Goal: Use online tool/utility: Utilize a website feature to perform a specific function

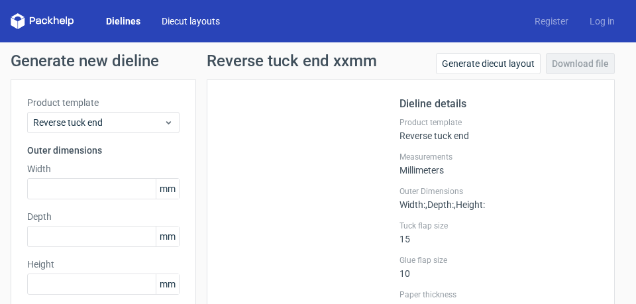
click at [176, 23] on link "Diecut layouts" at bounding box center [190, 21] width 79 height 13
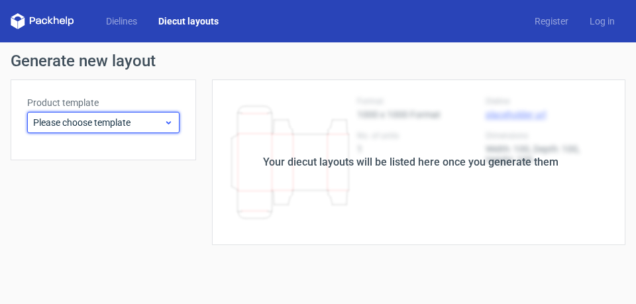
click at [171, 125] on icon at bounding box center [169, 122] width 10 height 11
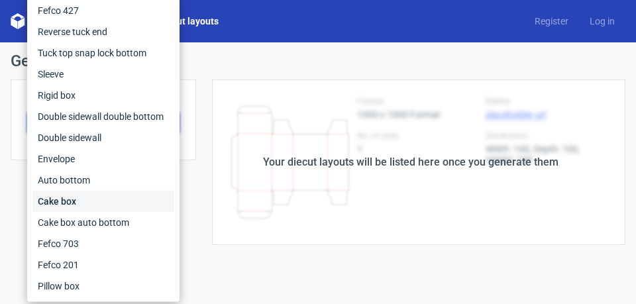
click at [76, 201] on div "Cake box" at bounding box center [103, 201] width 142 height 21
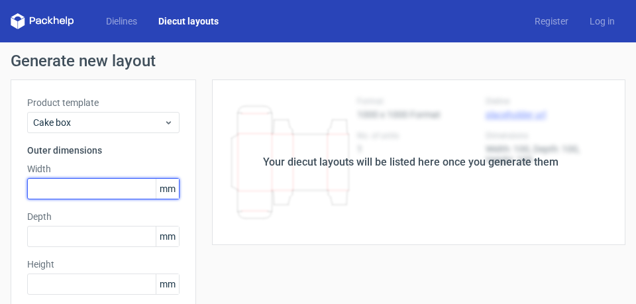
click at [52, 189] on input "text" at bounding box center [103, 188] width 152 height 21
type input "127"
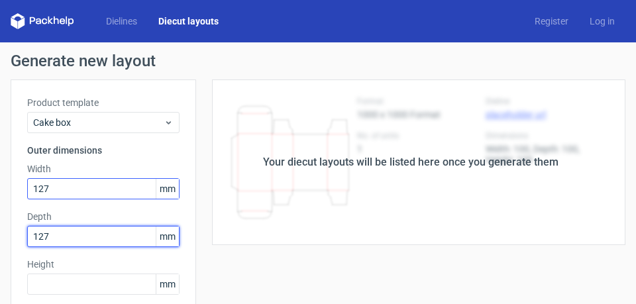
type input "127"
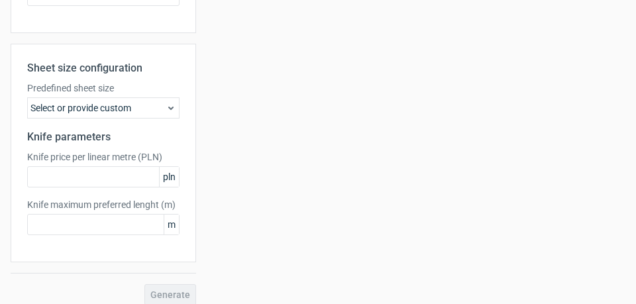
scroll to position [409, 0]
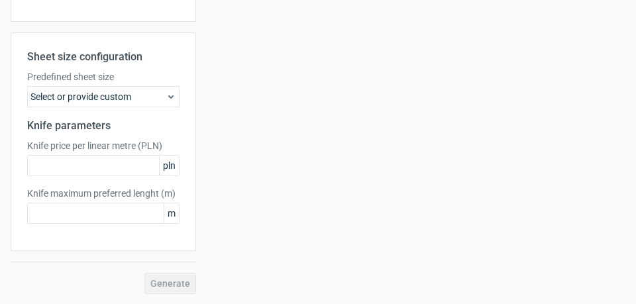
type input "750"
click at [170, 283] on div "Sheet size configuration Predefined sheet size Select or provide custom Knife p…" at bounding box center [103, 163] width 185 height 262
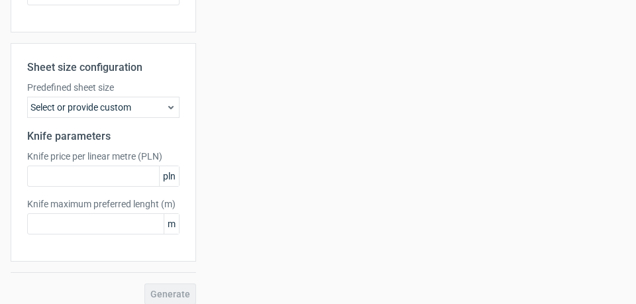
scroll to position [431, 0]
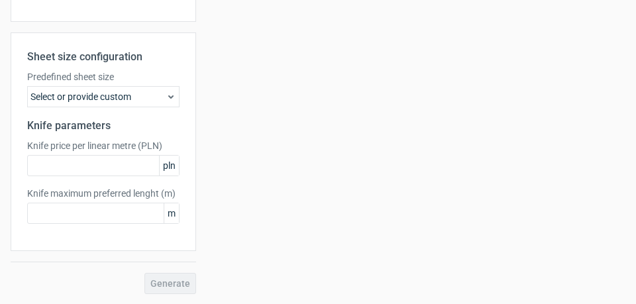
click at [171, 288] on div "Generate" at bounding box center [103, 283] width 185 height 21
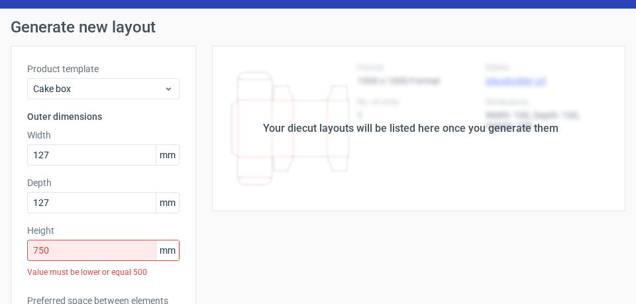
scroll to position [0, 0]
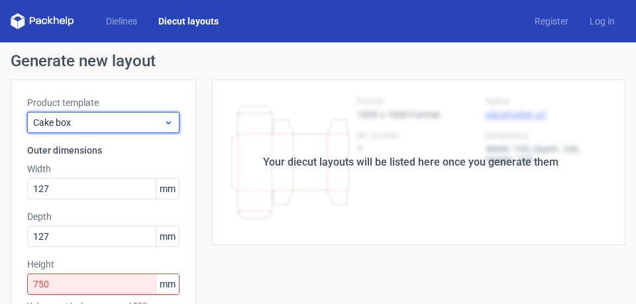
click at [167, 120] on icon at bounding box center [169, 122] width 10 height 11
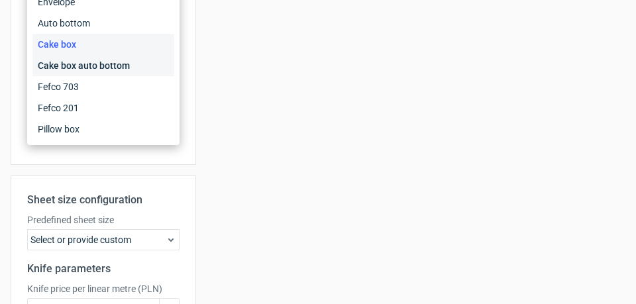
scroll to position [298, 0]
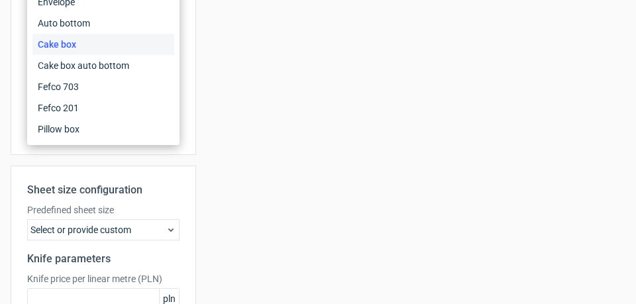
click at [170, 231] on use at bounding box center [170, 230] width 5 height 3
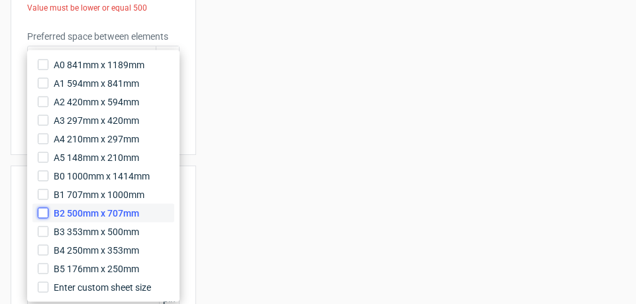
click at [44, 213] on input "B2 500mm x 707mm" at bounding box center [43, 213] width 11 height 11
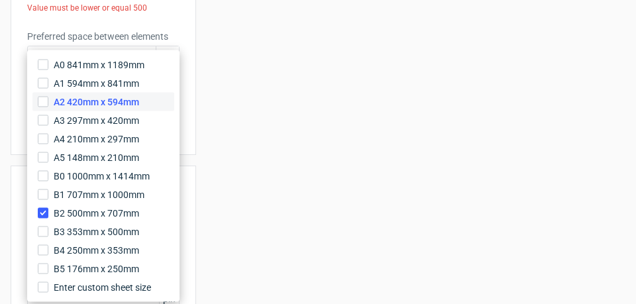
scroll to position [431, 0]
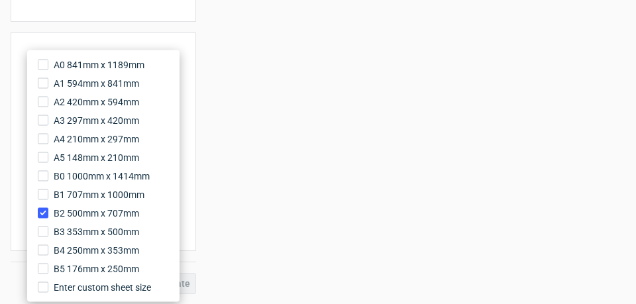
click at [134, 42] on div "Sheet size configuration Predefined sheet size B2_500mm_x_707mm Knife parameter…" at bounding box center [103, 141] width 185 height 219
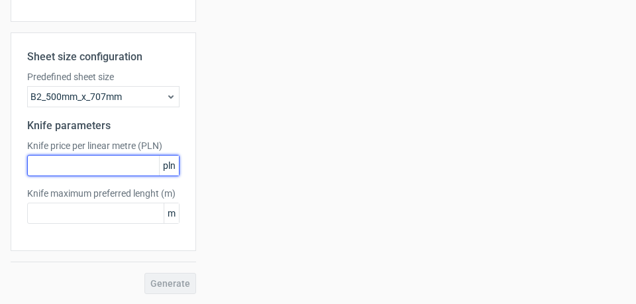
click at [142, 164] on input "text" at bounding box center [103, 165] width 152 height 21
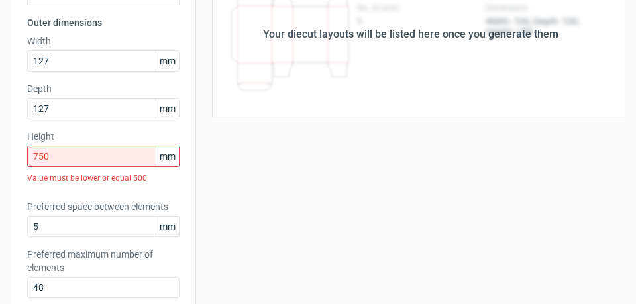
scroll to position [34, 0]
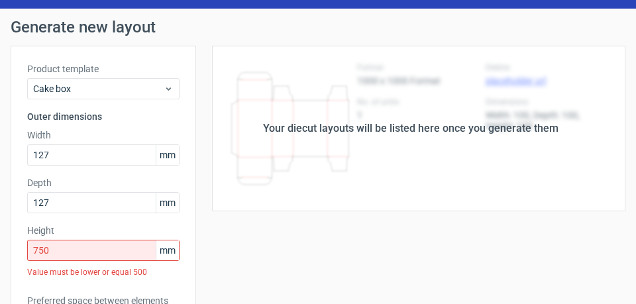
click at [364, 97] on div "Your diecut layouts will be listed here once you generate them" at bounding box center [410, 129] width 429 height 166
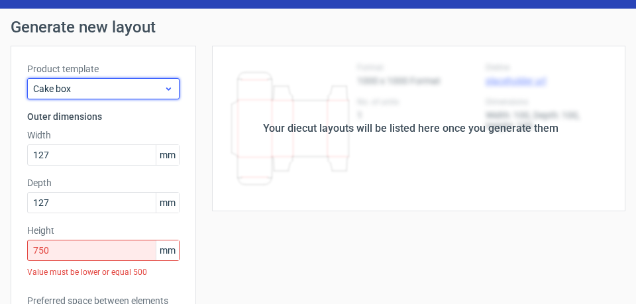
click at [173, 89] on icon at bounding box center [169, 88] width 10 height 11
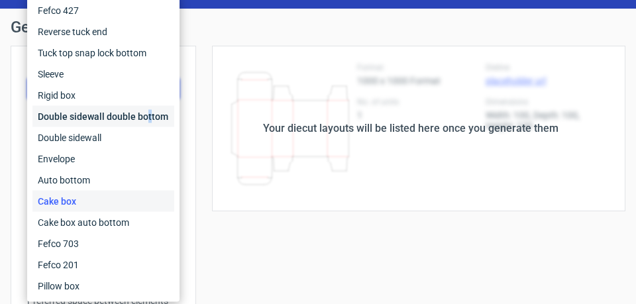
click at [148, 119] on div "Double sidewall double bottom" at bounding box center [103, 116] width 142 height 21
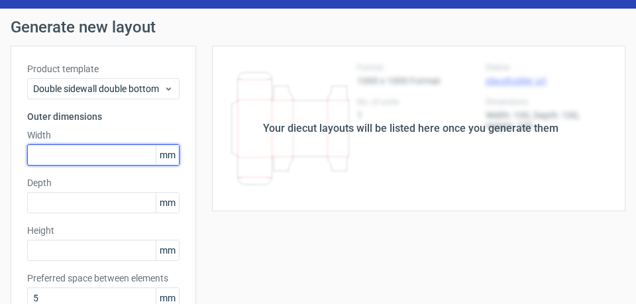
click at [97, 153] on input "text" at bounding box center [103, 154] width 152 height 21
type input "127"
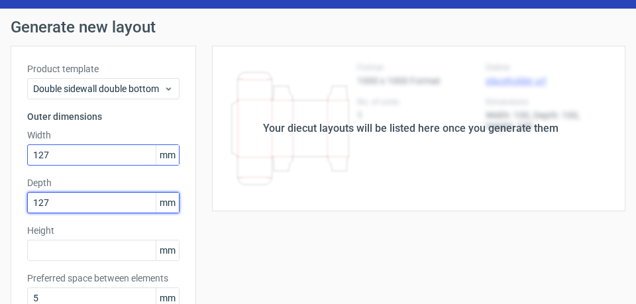
type input "127"
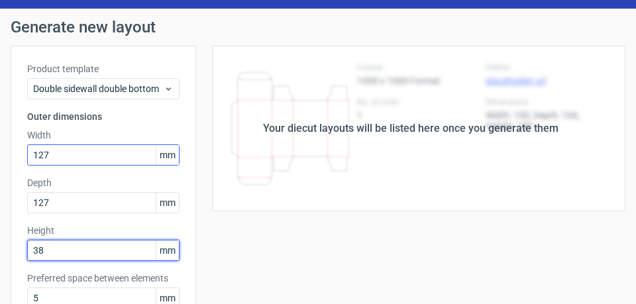
type input "38"
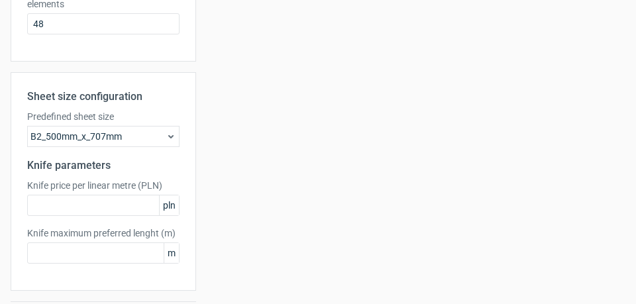
scroll to position [409, 0]
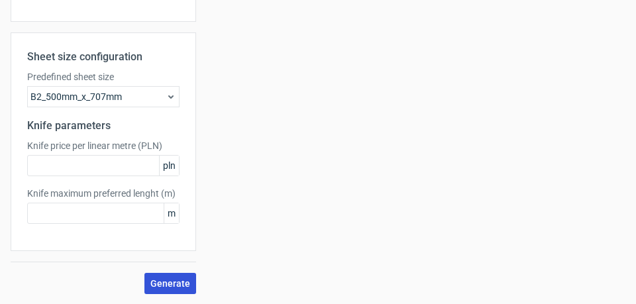
click at [176, 282] on span "Generate" at bounding box center [170, 283] width 40 height 9
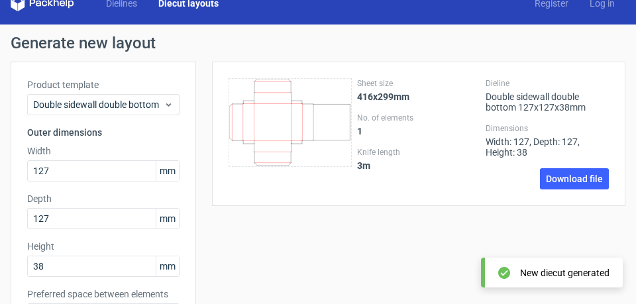
scroll to position [0, 0]
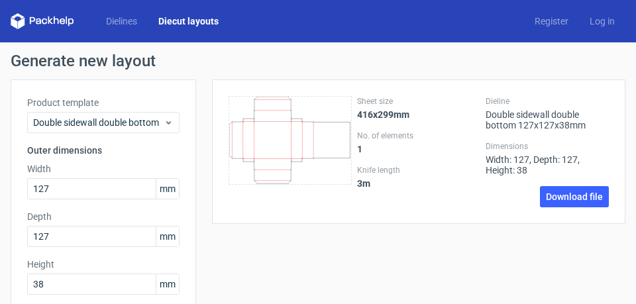
click at [270, 142] on icon at bounding box center [290, 140] width 123 height 89
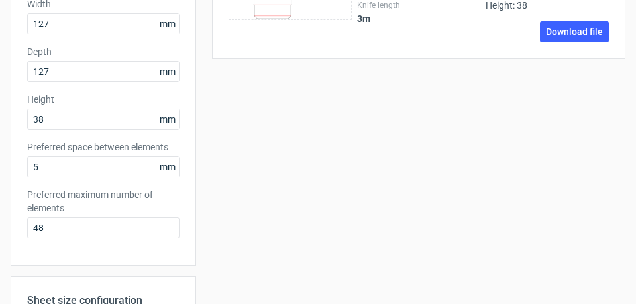
scroll to position [166, 0]
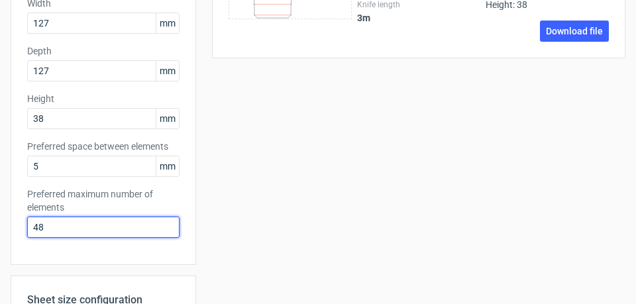
click at [85, 228] on input "48" at bounding box center [103, 227] width 152 height 21
drag, startPoint x: 85, startPoint y: 227, endPoint x: 8, endPoint y: 232, distance: 77.7
click at [11, 233] on div "Product template Double sidewall double bottom Outer dimensions Width 127 mm De…" at bounding box center [103, 89] width 185 height 351
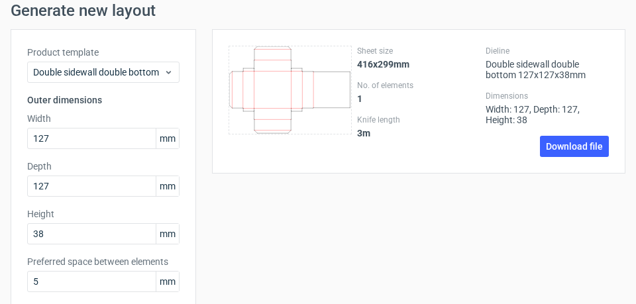
scroll to position [0, 0]
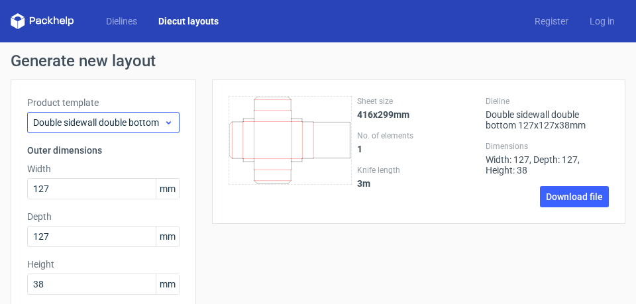
type input "0"
click at [169, 123] on use at bounding box center [168, 122] width 5 height 3
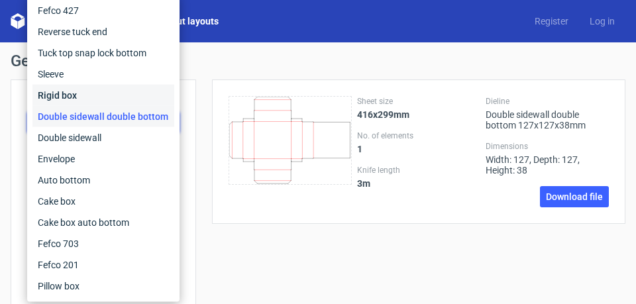
click at [83, 95] on div "Rigid box" at bounding box center [103, 95] width 142 height 21
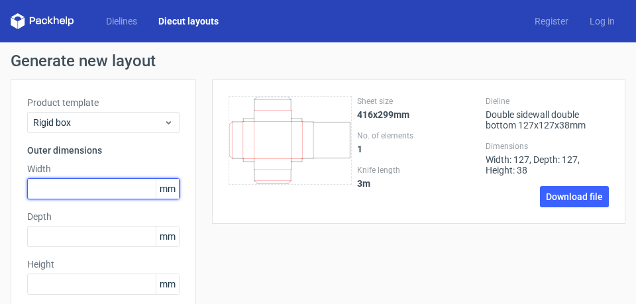
click at [93, 187] on input "text" at bounding box center [103, 188] width 152 height 21
type input "127"
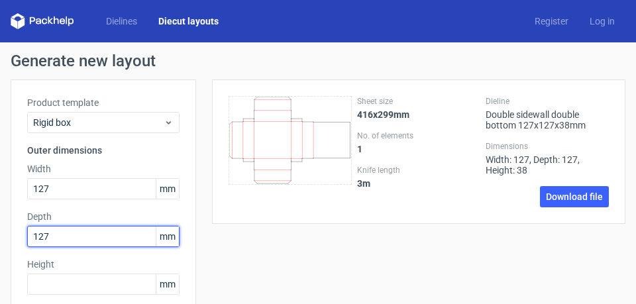
type input "127"
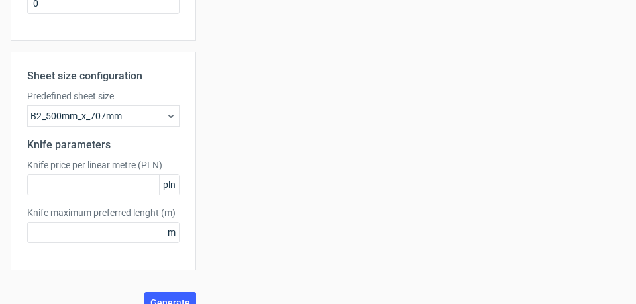
scroll to position [409, 0]
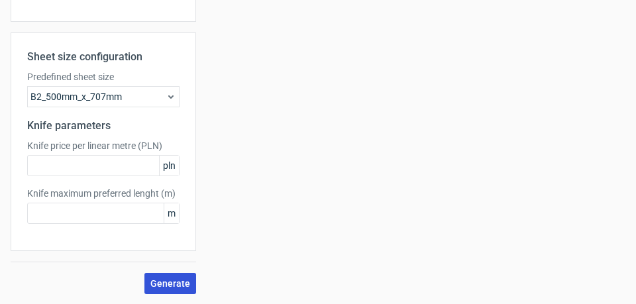
type input "380"
click at [172, 283] on span "Generate" at bounding box center [170, 283] width 40 height 9
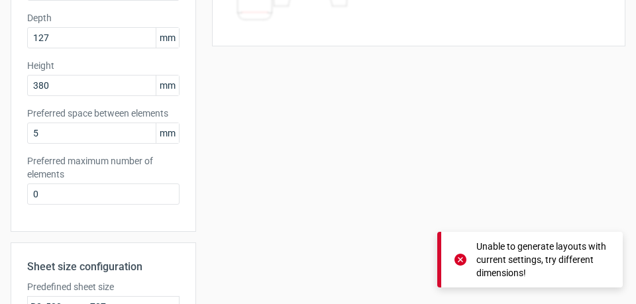
scroll to position [0, 0]
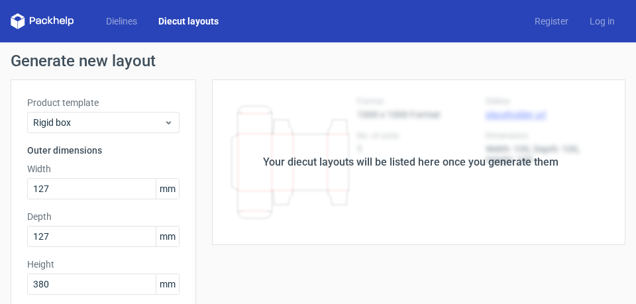
click at [176, 22] on link "Diecut layouts" at bounding box center [188, 21] width 81 height 13
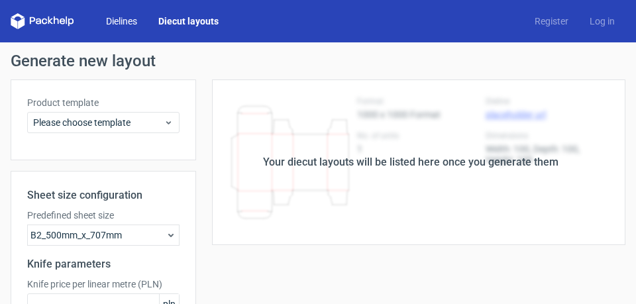
click at [123, 22] on link "Dielines" at bounding box center [121, 21] width 52 height 13
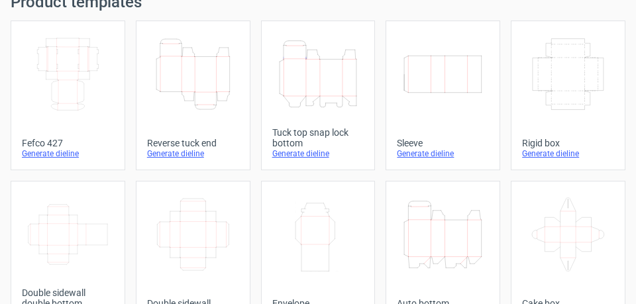
scroll to position [99, 0]
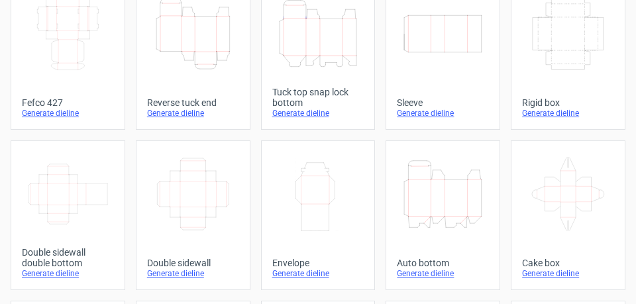
click at [331, 57] on icon "Height Depth Width" at bounding box center [318, 34] width 81 height 74
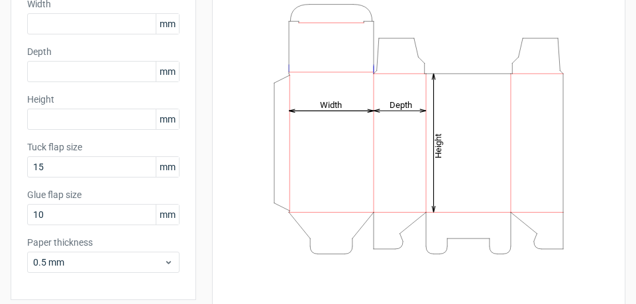
scroll to position [166, 0]
click at [333, 106] on tspan "Width" at bounding box center [331, 104] width 22 height 10
drag, startPoint x: 333, startPoint y: 102, endPoint x: 317, endPoint y: 104, distance: 15.4
click at [320, 103] on tspan "Width" at bounding box center [331, 104] width 22 height 10
click at [332, 103] on tspan "Width" at bounding box center [331, 104] width 22 height 10
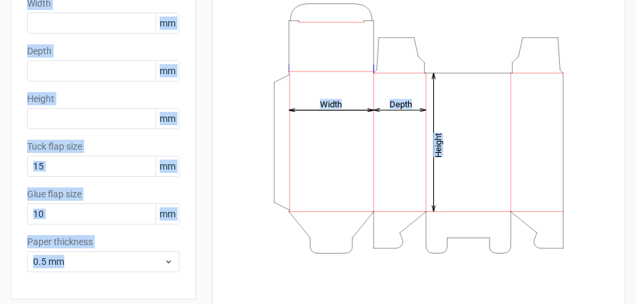
click at [323, 115] on icon "Height Depth Width" at bounding box center [419, 128] width 380 height 265
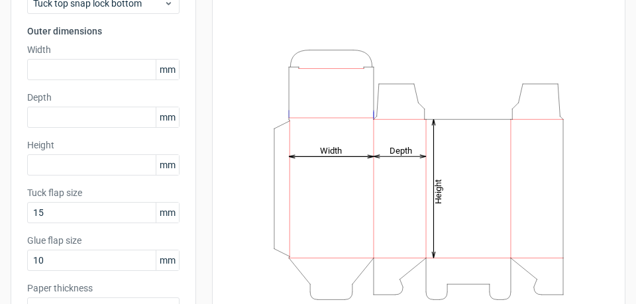
scroll to position [33, 0]
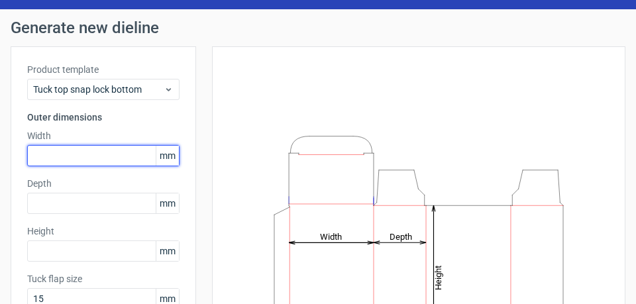
click at [101, 156] on input "text" at bounding box center [103, 155] width 152 height 21
type input "127"
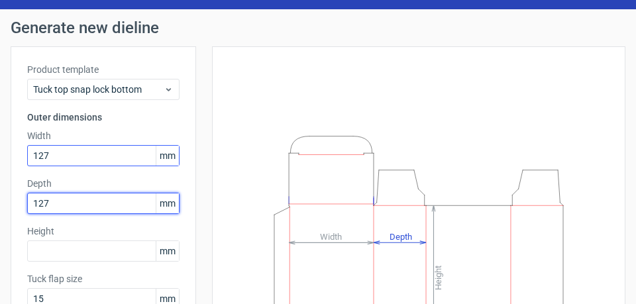
type input "127"
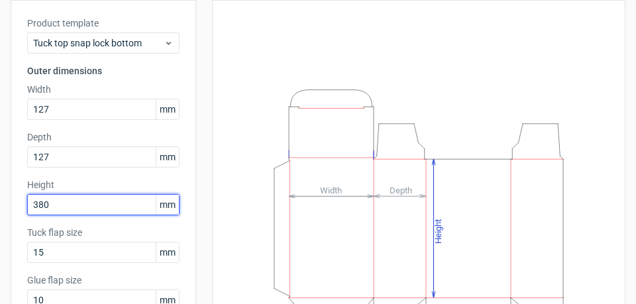
scroll to position [166, 0]
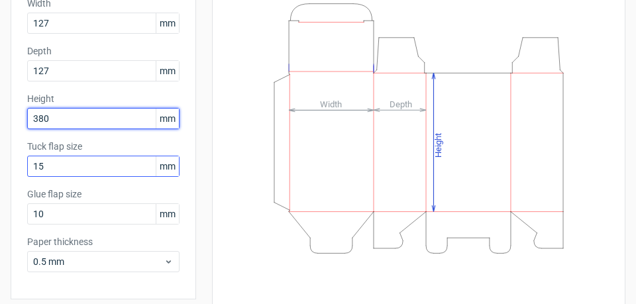
type input "380"
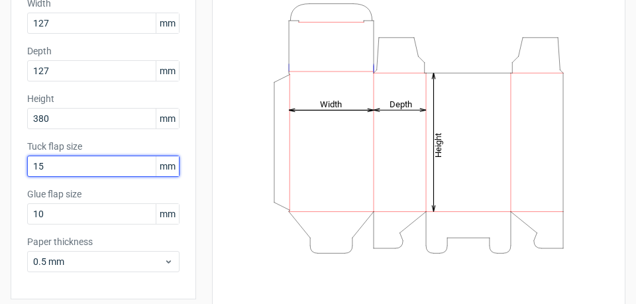
drag, startPoint x: 81, startPoint y: 170, endPoint x: 14, endPoint y: 162, distance: 67.3
click at [14, 162] on div "Product template Tuck top snap lock bottom Outer dimensions Width 127 mm Depth …" at bounding box center [103, 107] width 185 height 386
type input "25"
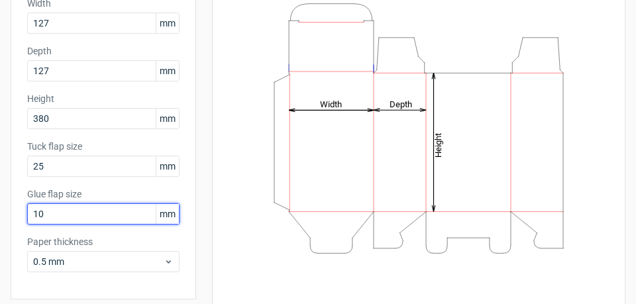
click at [58, 215] on input "10" at bounding box center [103, 213] width 152 height 21
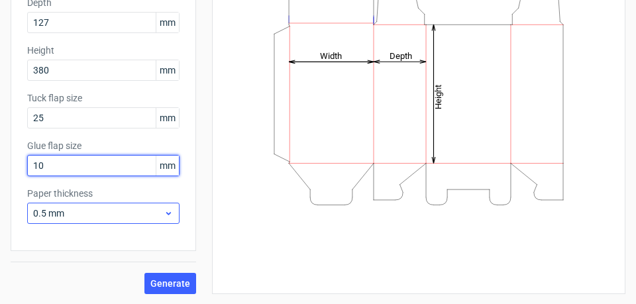
scroll to position [214, 0]
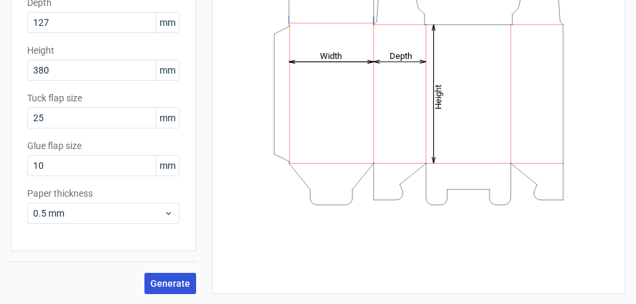
click at [178, 282] on span "Generate" at bounding box center [170, 283] width 40 height 9
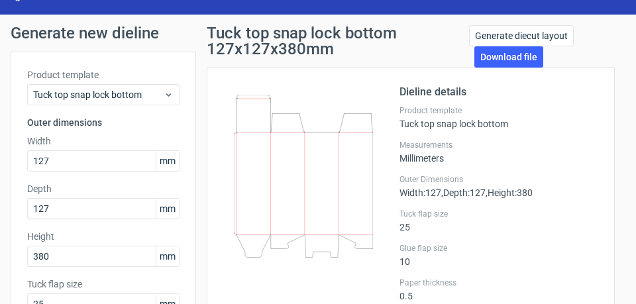
scroll to position [15, 0]
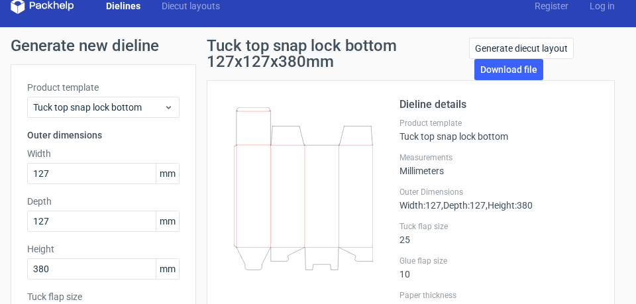
click at [339, 132] on icon at bounding box center [303, 188] width 139 height 163
click at [343, 127] on icon at bounding box center [303, 188] width 139 height 163
click at [340, 145] on icon at bounding box center [303, 188] width 139 height 163
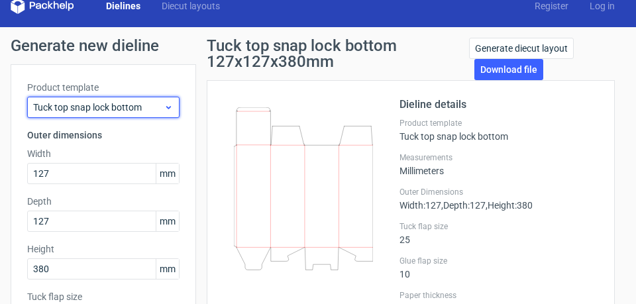
click at [168, 109] on icon at bounding box center [169, 107] width 10 height 11
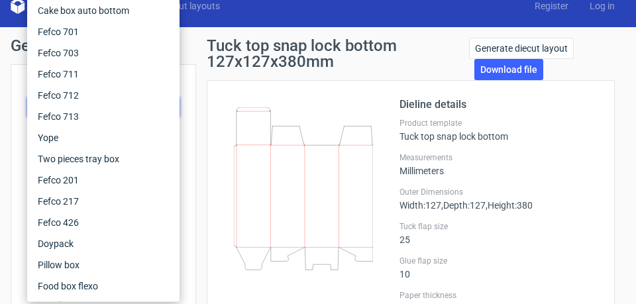
click at [242, 21] on div "Dielines Diecut layouts Register Log in" at bounding box center [318, 6] width 636 height 42
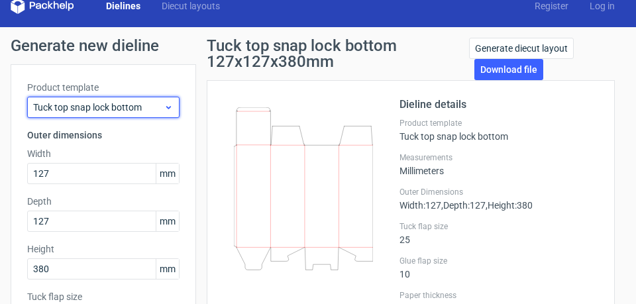
click at [170, 106] on use at bounding box center [168, 107] width 5 height 3
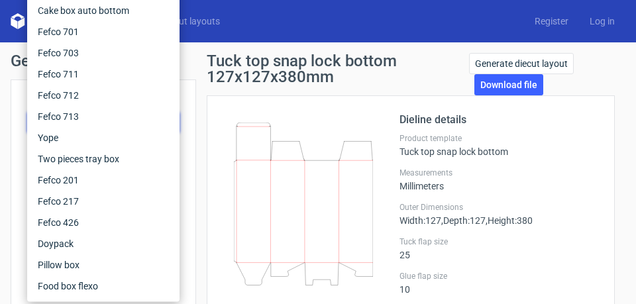
scroll to position [0, 0]
click at [327, 164] on icon at bounding box center [303, 204] width 139 height 163
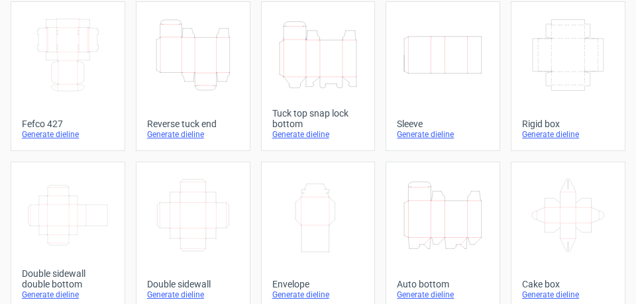
scroll to position [66, 0]
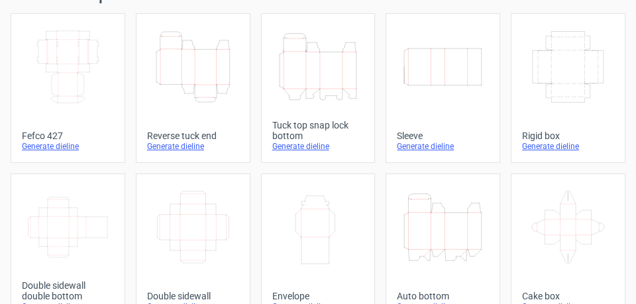
click at [193, 73] on icon "Height Depth Width" at bounding box center [192, 67] width 81 height 74
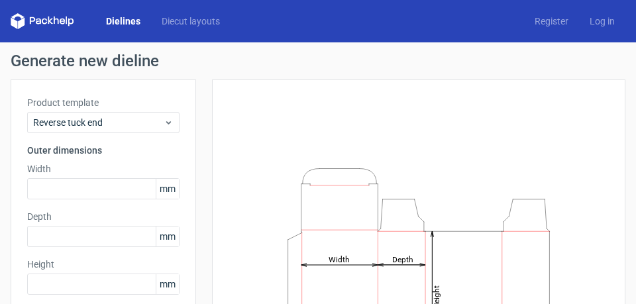
scroll to position [132, 0]
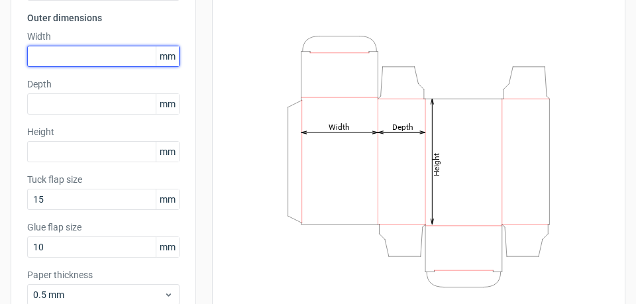
click at [103, 54] on input "text" at bounding box center [103, 56] width 152 height 21
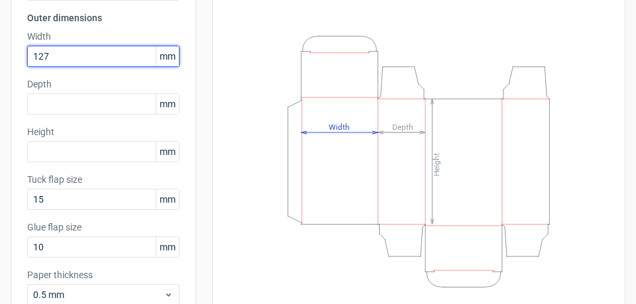
type input "127"
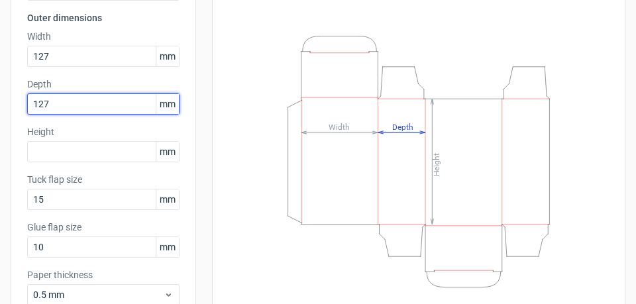
type input "127"
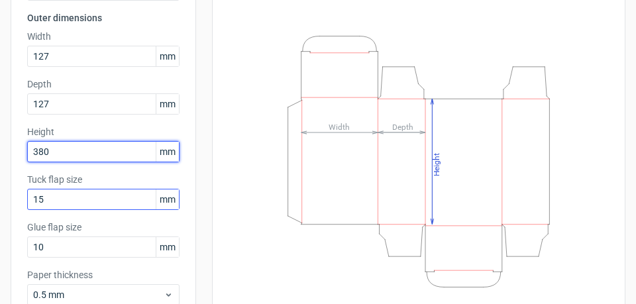
type input "380"
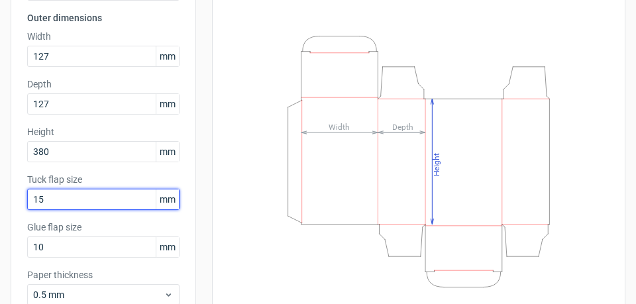
drag, startPoint x: 58, startPoint y: 197, endPoint x: 7, endPoint y: 193, distance: 50.5
click at [7, 193] on div "Generate new dieline Product template Reverse tuck end Outer dimensions Width 1…" at bounding box center [318, 148] width 636 height 476
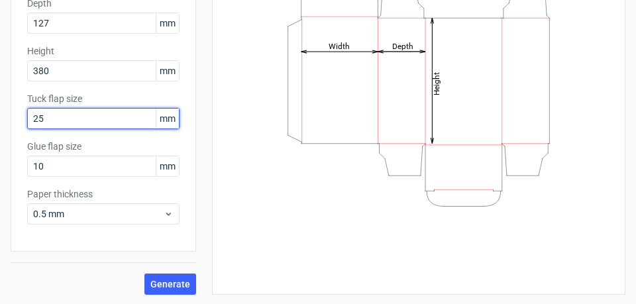
scroll to position [214, 0]
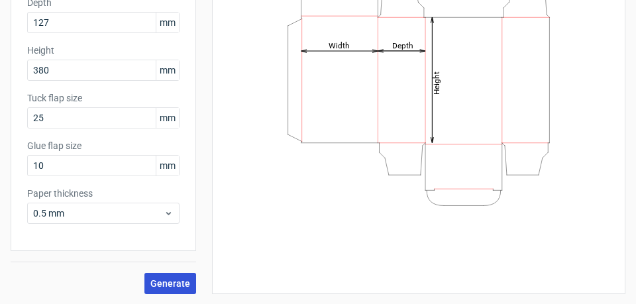
click at [177, 282] on span "Generate" at bounding box center [170, 283] width 40 height 9
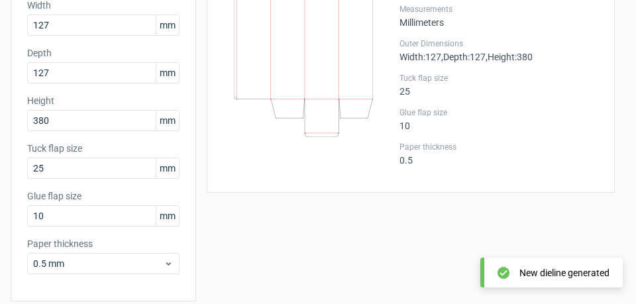
scroll to position [81, 0]
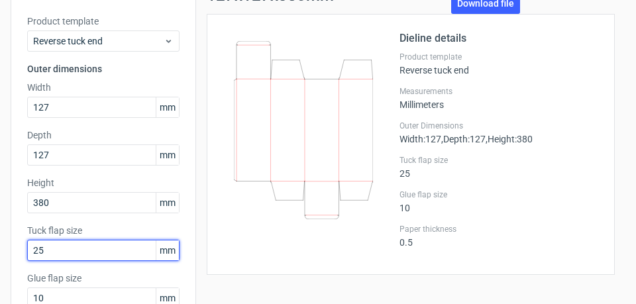
drag, startPoint x: 51, startPoint y: 250, endPoint x: 8, endPoint y: 254, distance: 43.2
click at [8, 252] on div "Generate new dieline Product template Reverse tuck end Outer dimensions Width 1…" at bounding box center [318, 199] width 636 height 476
type input "20"
click at [74, 242] on input "20" at bounding box center [103, 250] width 152 height 21
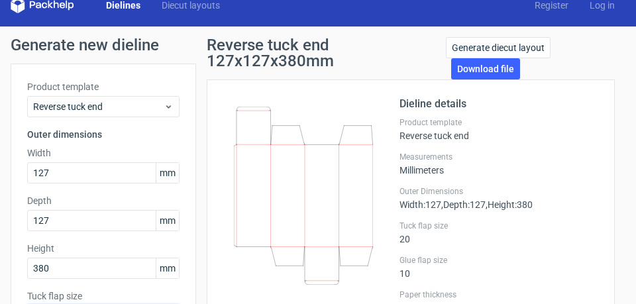
scroll to position [15, 0]
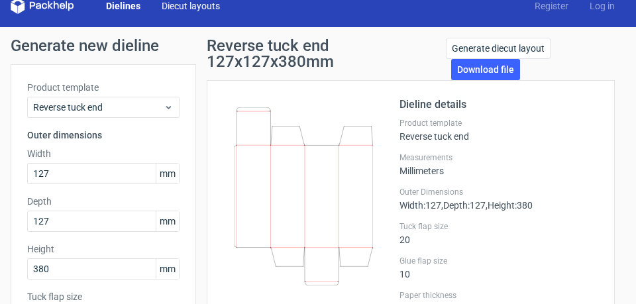
click at [164, 6] on link "Diecut layouts" at bounding box center [190, 5] width 79 height 13
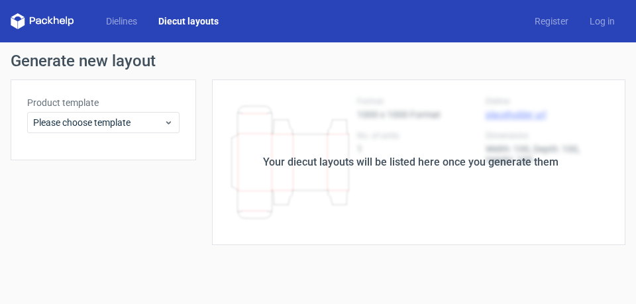
click at [197, 20] on link "Diecut layouts" at bounding box center [188, 21] width 81 height 13
click at [129, 18] on link "Dielines" at bounding box center [121, 21] width 52 height 13
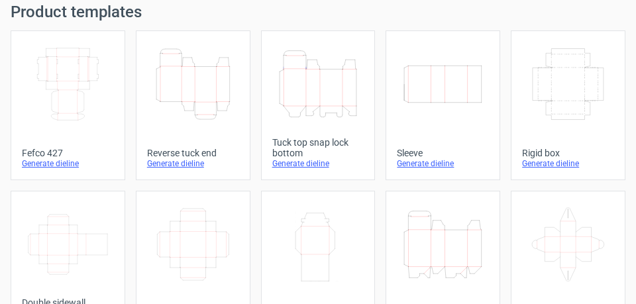
scroll to position [48, 0]
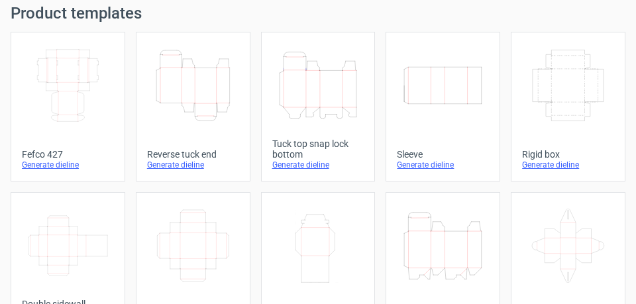
click at [309, 109] on icon "Height Depth Width" at bounding box center [318, 85] width 81 height 74
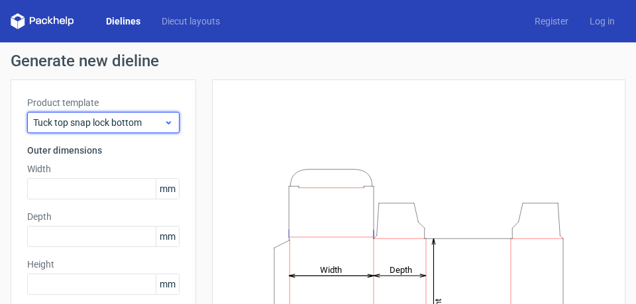
click at [174, 123] on div "Tuck top snap lock bottom" at bounding box center [103, 122] width 152 height 21
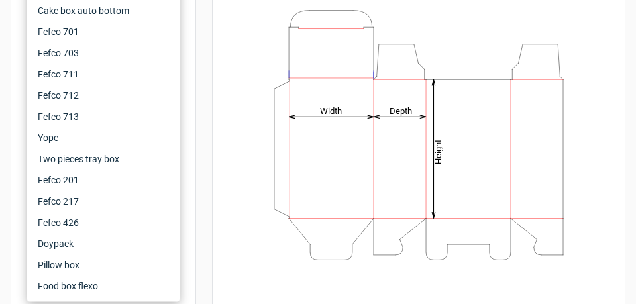
scroll to position [66, 0]
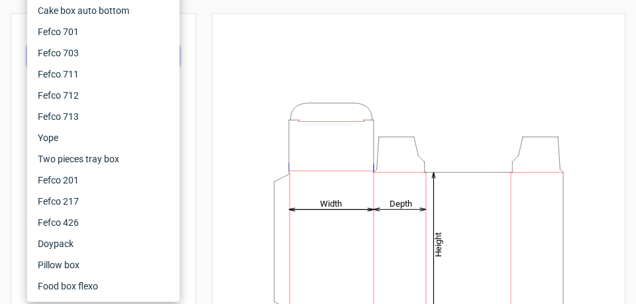
click at [222, 10] on div "Generate new dieline Product template Tuck top snap lock bottom Outer dimension…" at bounding box center [318, 214] width 615 height 455
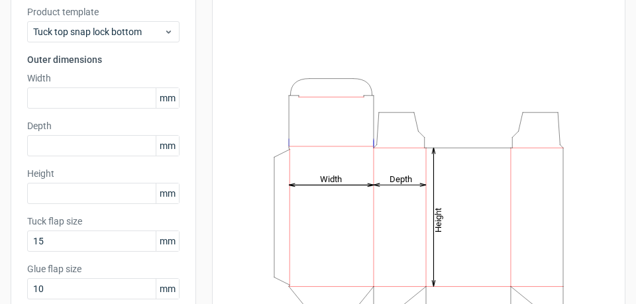
scroll to position [132, 0]
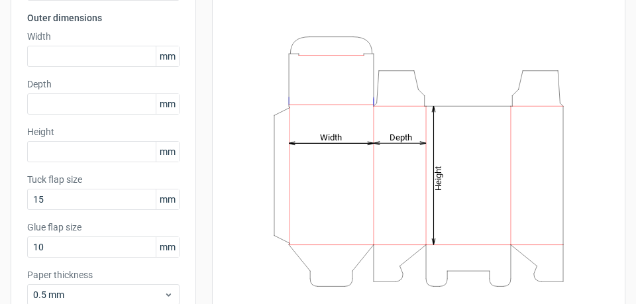
click at [312, 75] on icon "Height Depth Width" at bounding box center [419, 161] width 380 height 265
click at [327, 282] on icon "Height Depth Width" at bounding box center [419, 161] width 380 height 265
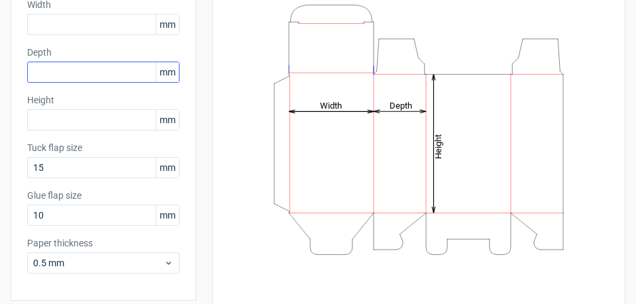
scroll to position [166, 0]
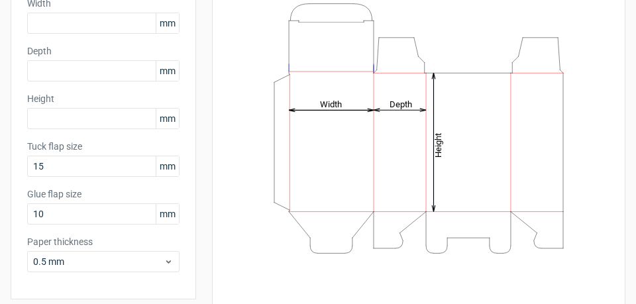
click at [345, 51] on icon "Height Depth Width" at bounding box center [419, 128] width 380 height 265
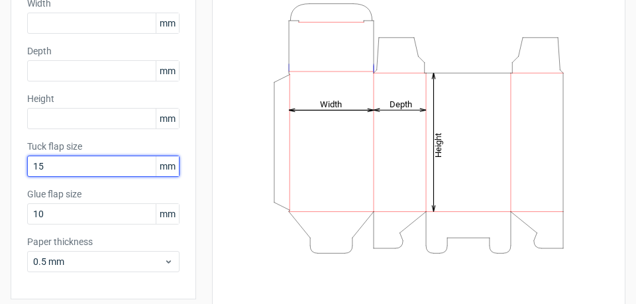
click at [50, 164] on input "15" at bounding box center [103, 166] width 152 height 21
drag, startPoint x: 50, startPoint y: 164, endPoint x: 7, endPoint y: 165, distance: 43.1
click at [7, 165] on div "Generate new dieline Product template Tuck top snap lock bottom Outer dimension…" at bounding box center [318, 115] width 636 height 476
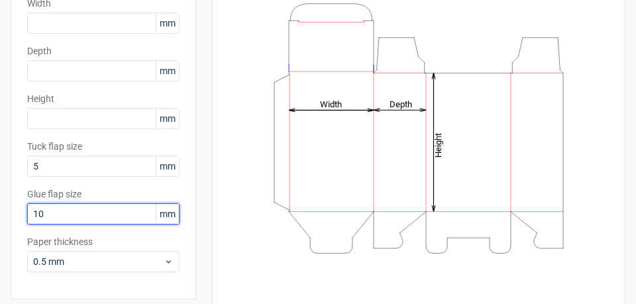
drag, startPoint x: 52, startPoint y: 213, endPoint x: 12, endPoint y: 214, distance: 39.8
click at [13, 214] on div "Product template Tuck top snap lock bottom Outer dimensions Width mm Depth mm H…" at bounding box center [103, 107] width 185 height 386
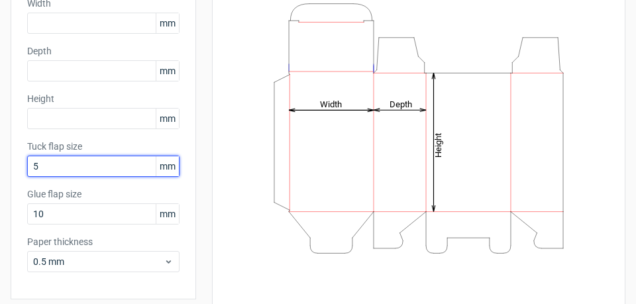
click at [46, 168] on input "5" at bounding box center [103, 166] width 152 height 21
drag, startPoint x: 48, startPoint y: 164, endPoint x: 3, endPoint y: 172, distance: 45.6
click at [4, 172] on div "Generate new dieline Product template Tuck top snap lock bottom Outer dimension…" at bounding box center [318, 115] width 636 height 476
type input "127"
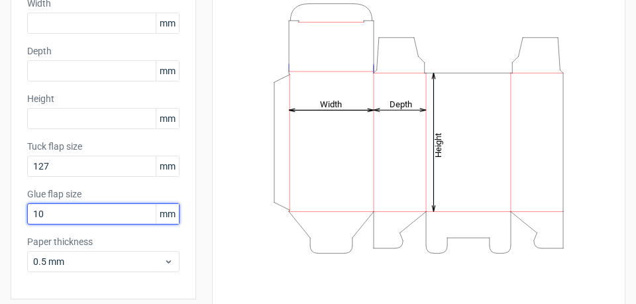
drag, startPoint x: 50, startPoint y: 215, endPoint x: 9, endPoint y: 224, distance: 42.8
click at [10, 217] on div "Generate new dieline Product template Tuck top snap lock bottom Outer dimension…" at bounding box center [318, 115] width 636 height 476
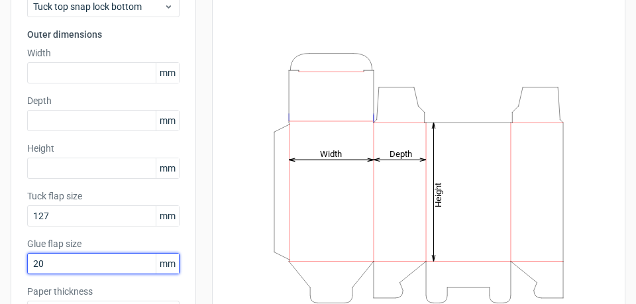
scroll to position [33, 0]
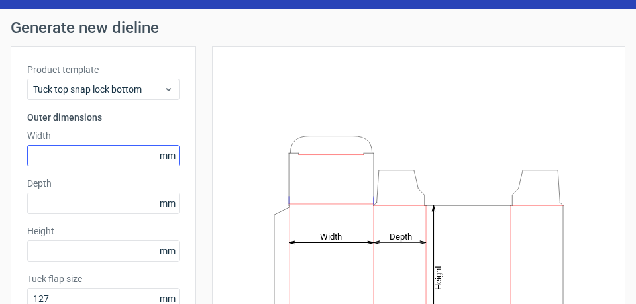
type input "20"
click at [61, 154] on input "text" at bounding box center [103, 155] width 152 height 21
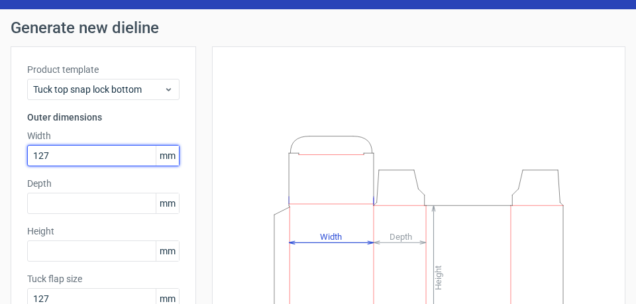
type input "127"
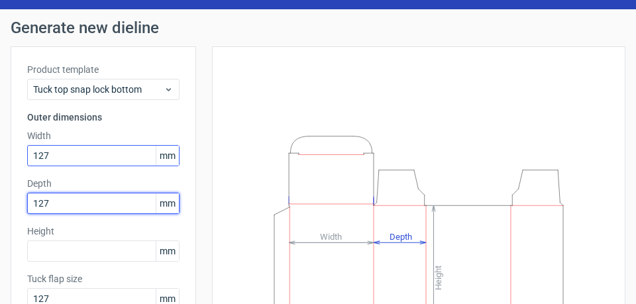
type input "127"
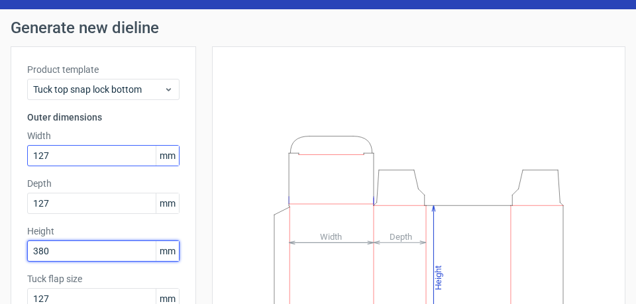
type input "380"
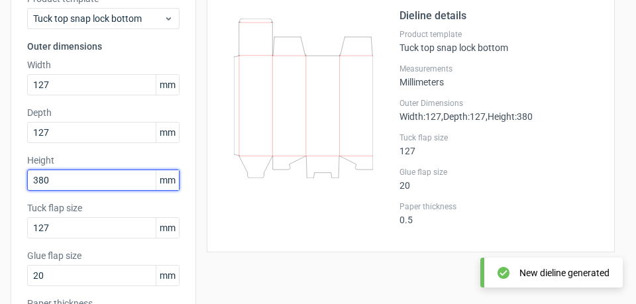
scroll to position [199, 0]
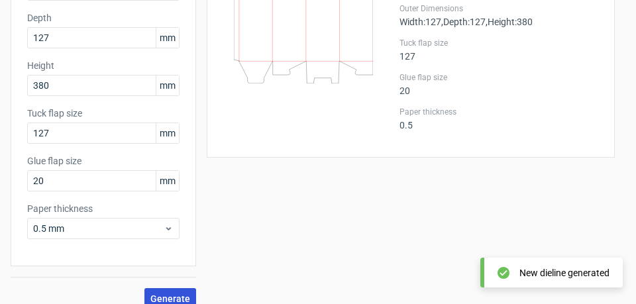
click at [182, 294] on span "Generate" at bounding box center [170, 298] width 40 height 9
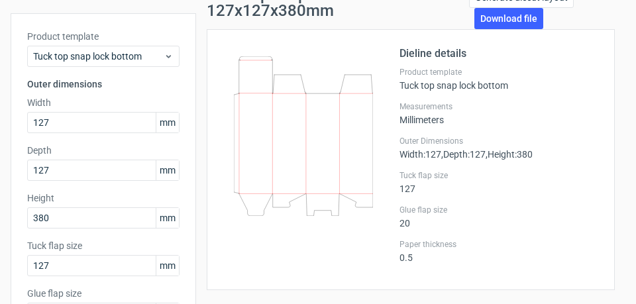
scroll to position [0, 0]
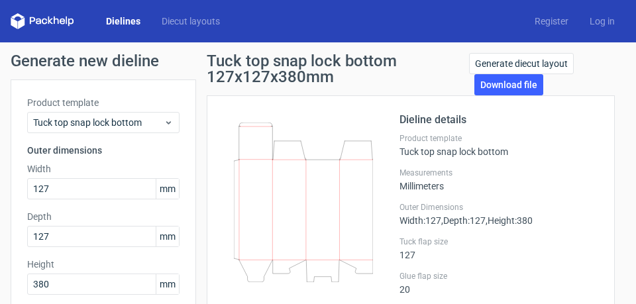
click at [54, 23] on icon at bounding box center [56, 21] width 5 height 8
click at [188, 23] on link "Diecut layouts" at bounding box center [190, 21] width 79 height 13
